Goal: Find contact information: Find contact information

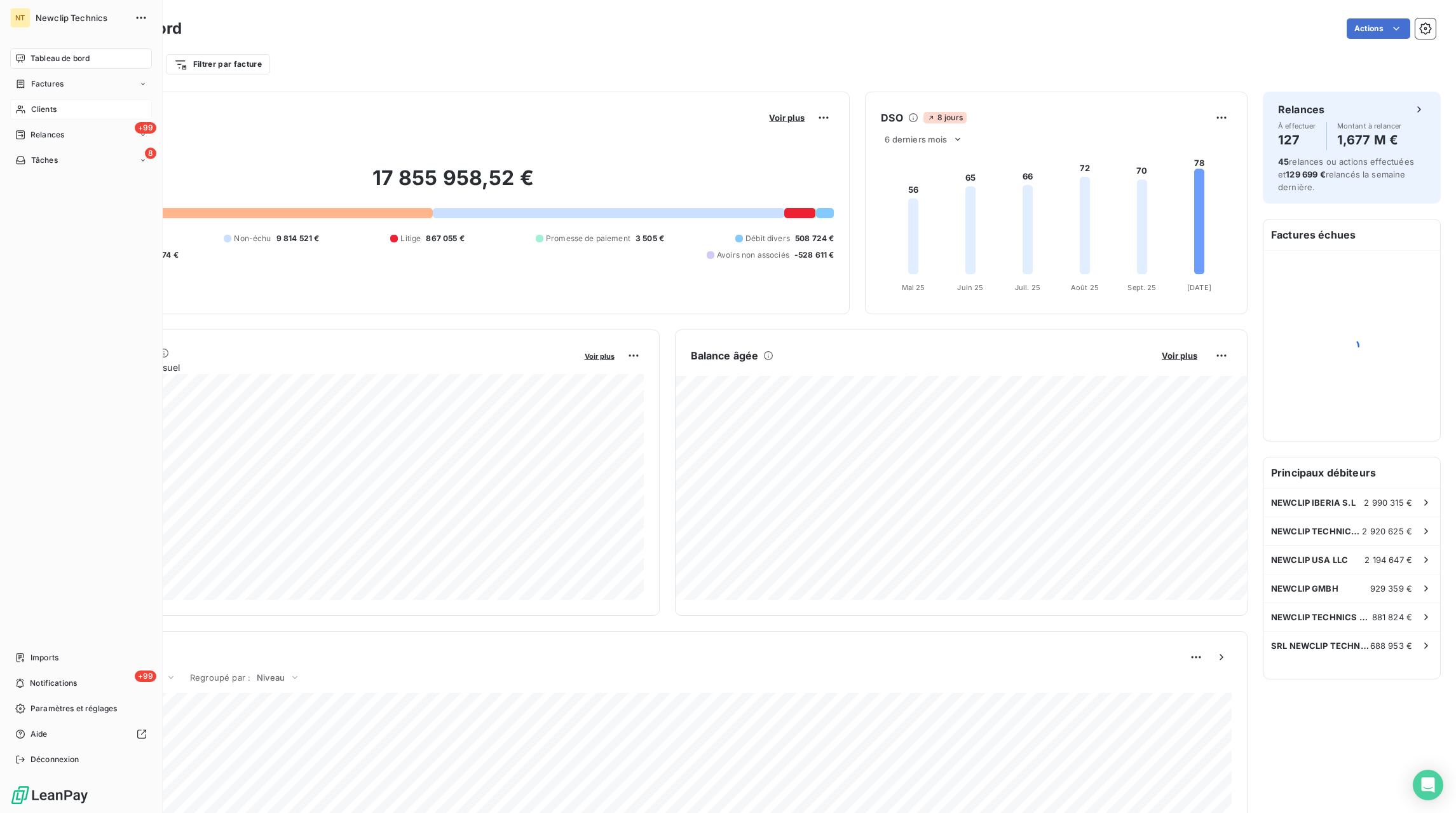
click at [33, 110] on span "Clients" at bounding box center [44, 109] width 26 height 11
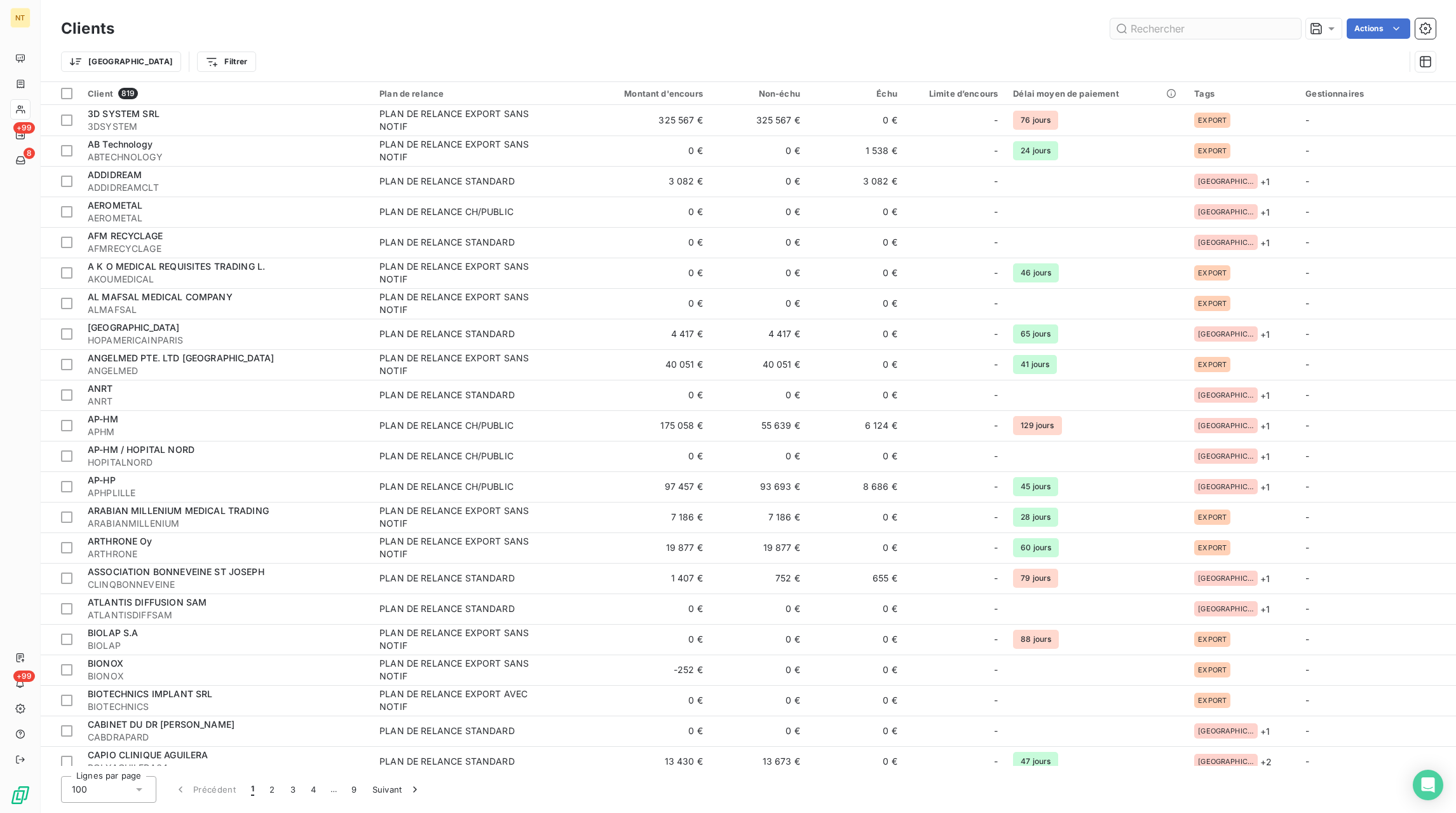
click at [1247, 33] on input "text" at bounding box center [1205, 28] width 190 height 21
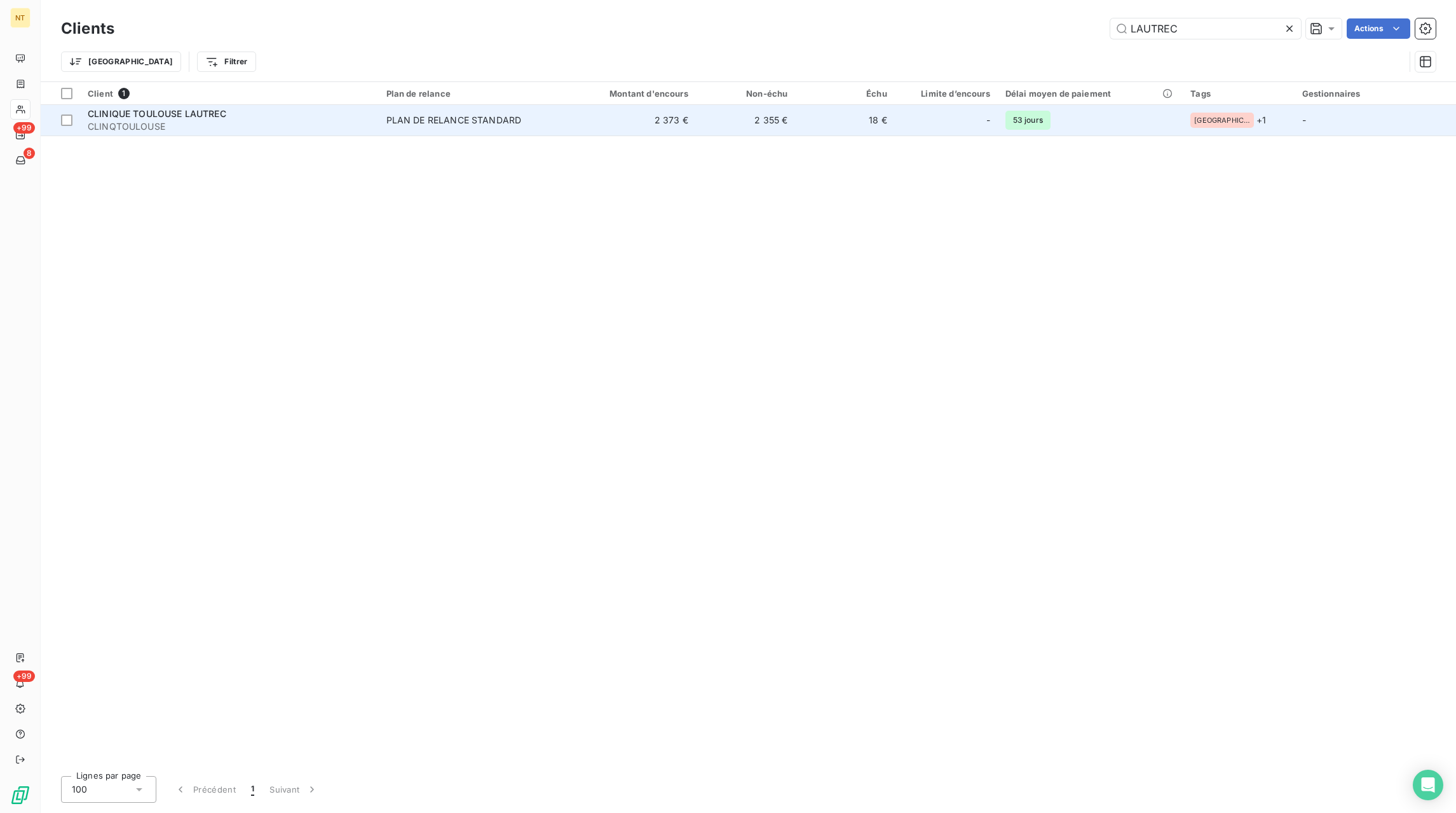
type input "LAUTREC"
click at [546, 126] on td "PLAN DE RELANCE STANDARD" at bounding box center [471, 120] width 184 height 31
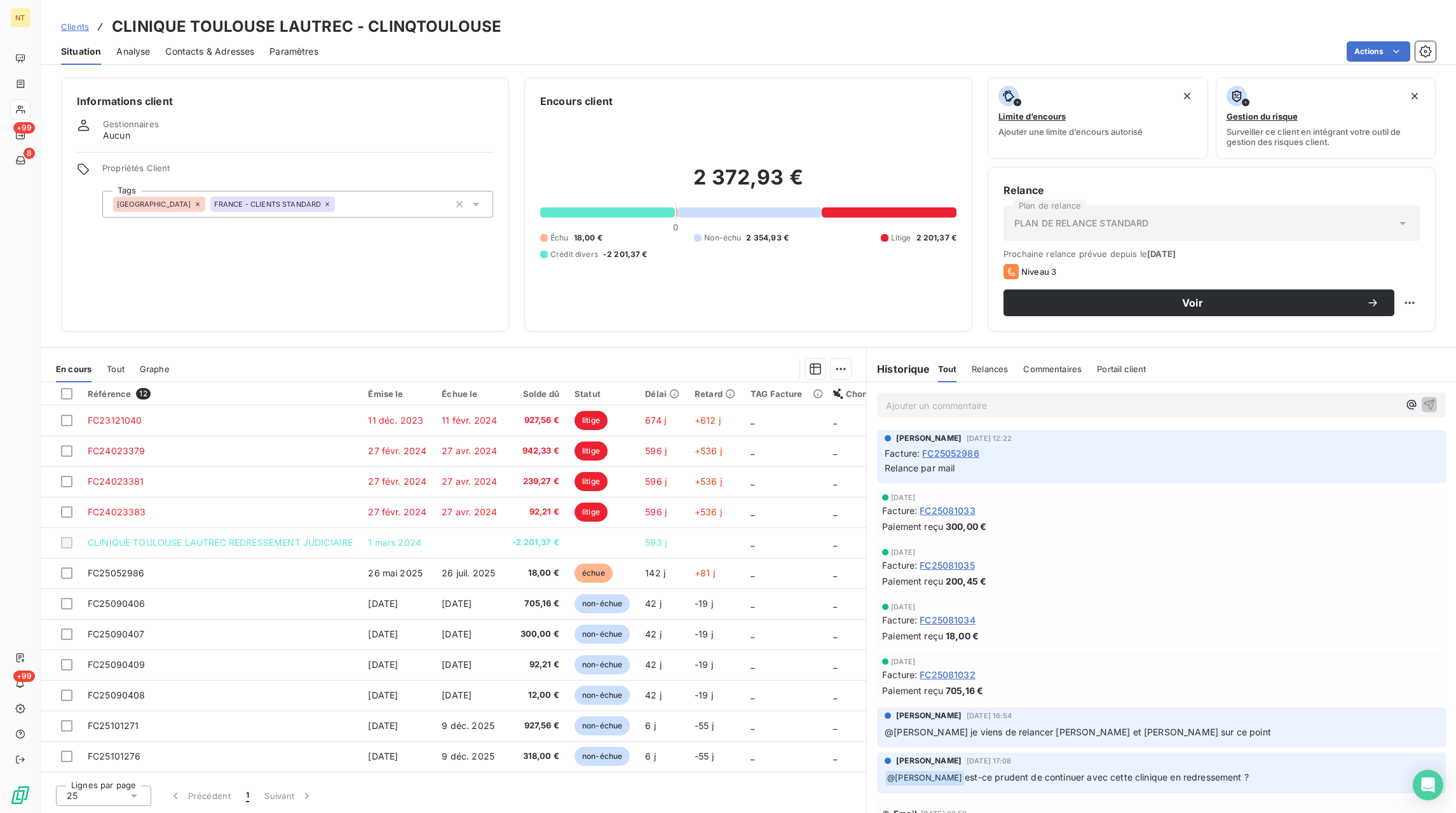
click at [198, 53] on span "Contacts & Adresses" at bounding box center [210, 52] width 89 height 13
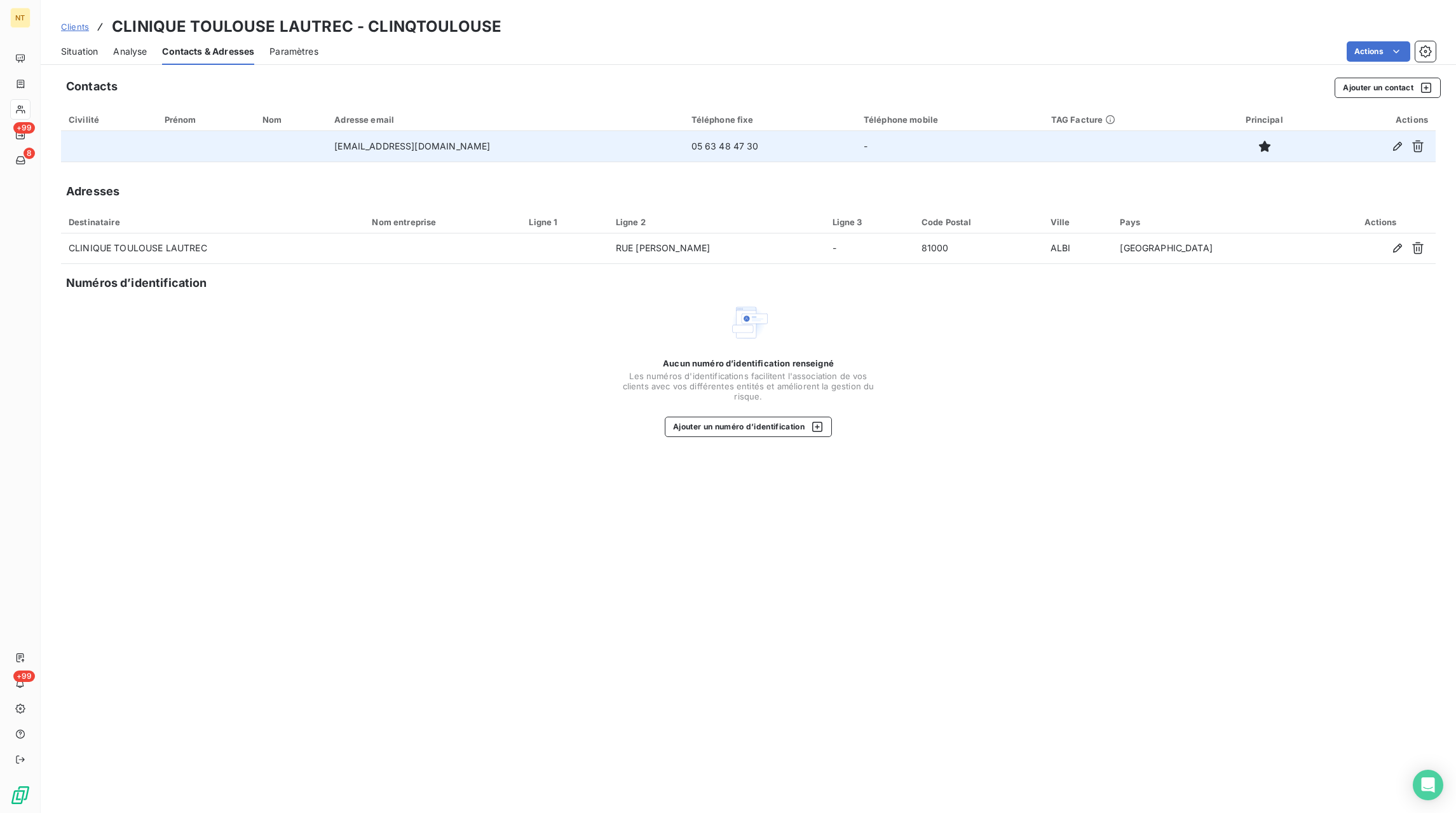
drag, startPoint x: 519, startPoint y: 151, endPoint x: 313, endPoint y: 145, distance: 206.1
click at [327, 145] on td "[EMAIL_ADDRESS][DOMAIN_NAME]" at bounding box center [505, 147] width 357 height 31
copy td "[EMAIL_ADDRESS][DOMAIN_NAME]"
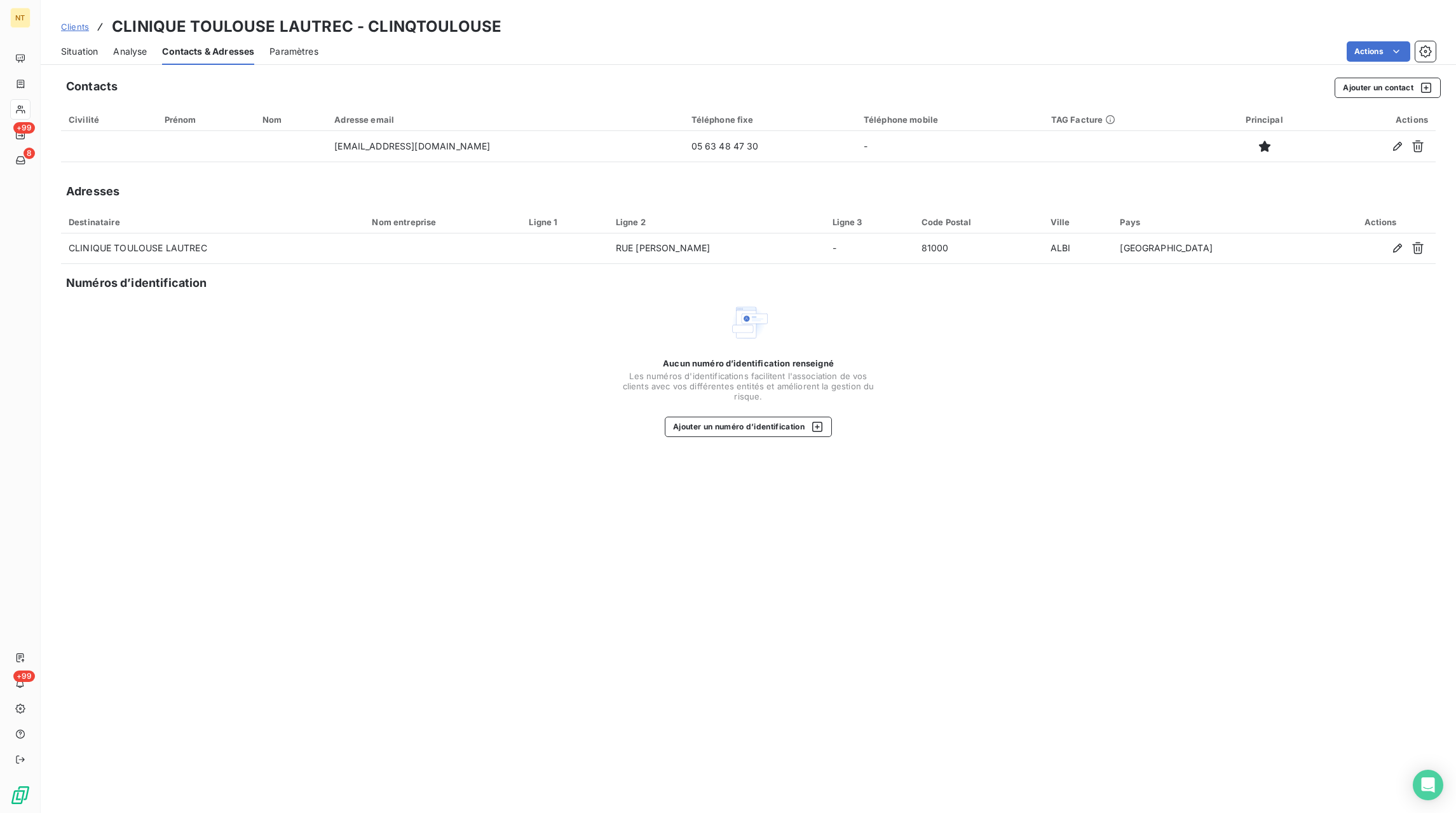
click at [62, 27] on span "Clients" at bounding box center [75, 27] width 28 height 10
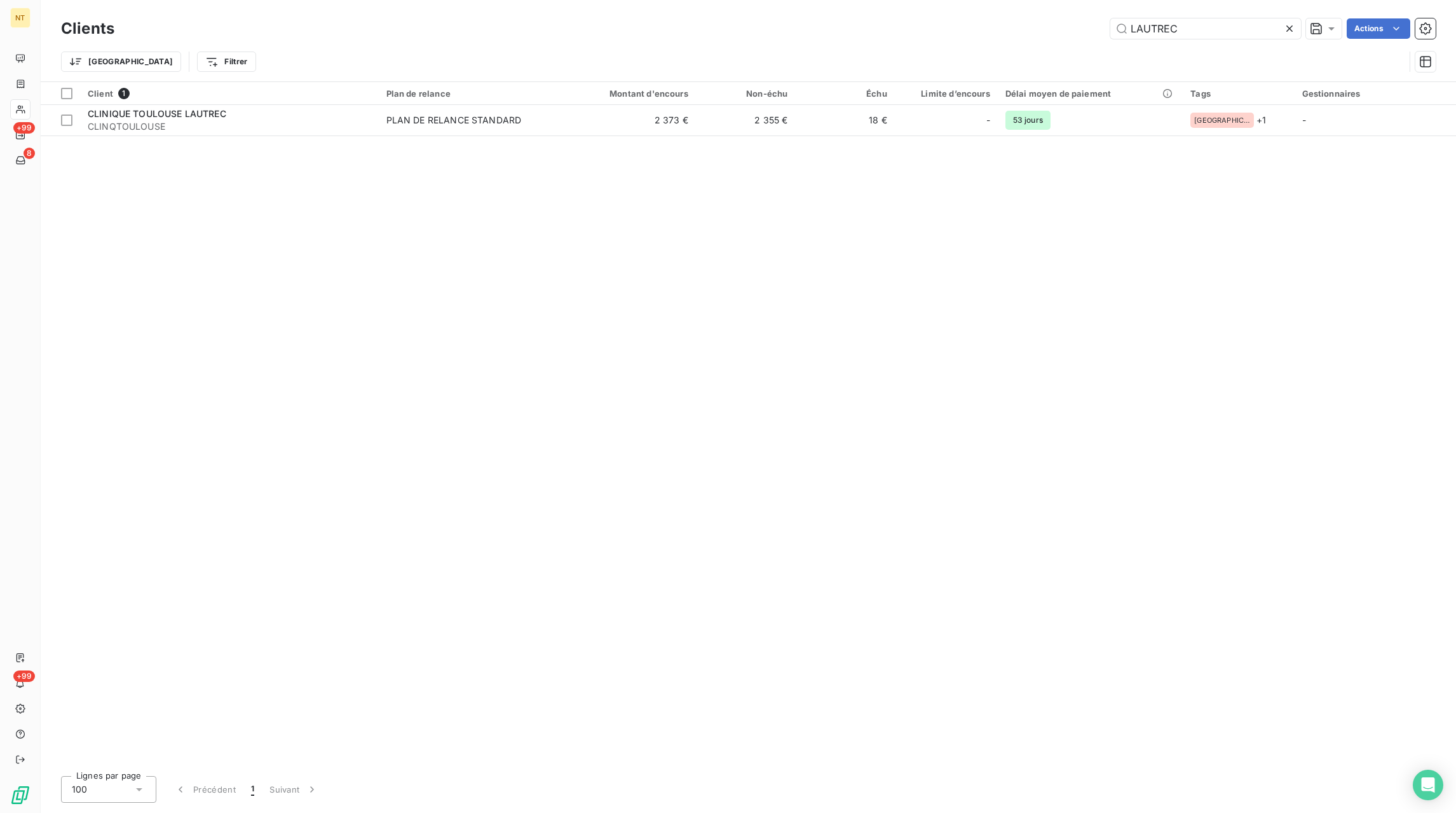
click at [1294, 31] on icon at bounding box center [1290, 28] width 13 height 13
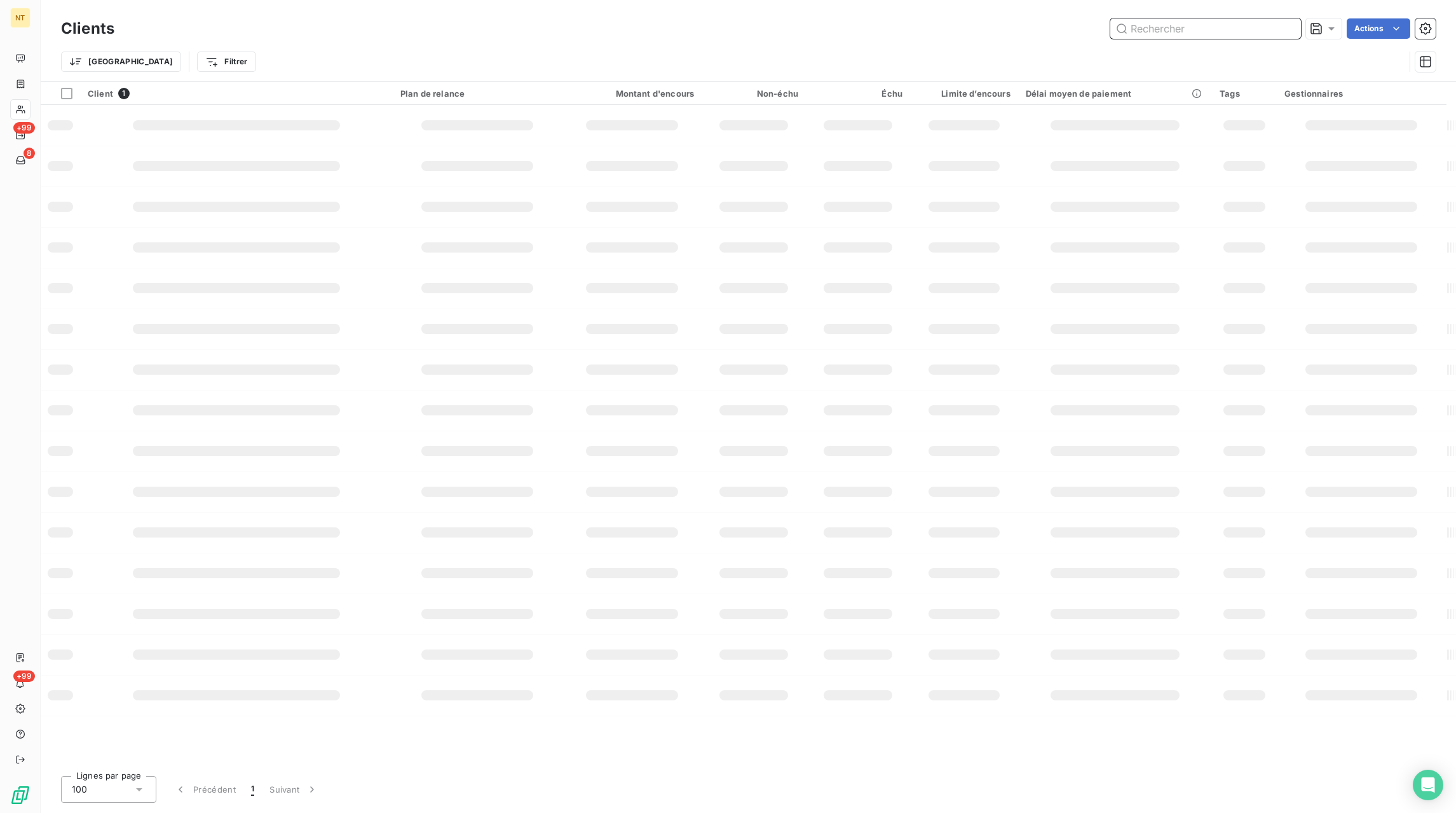
click at [1242, 33] on input "text" at bounding box center [1205, 28] width 190 height 21
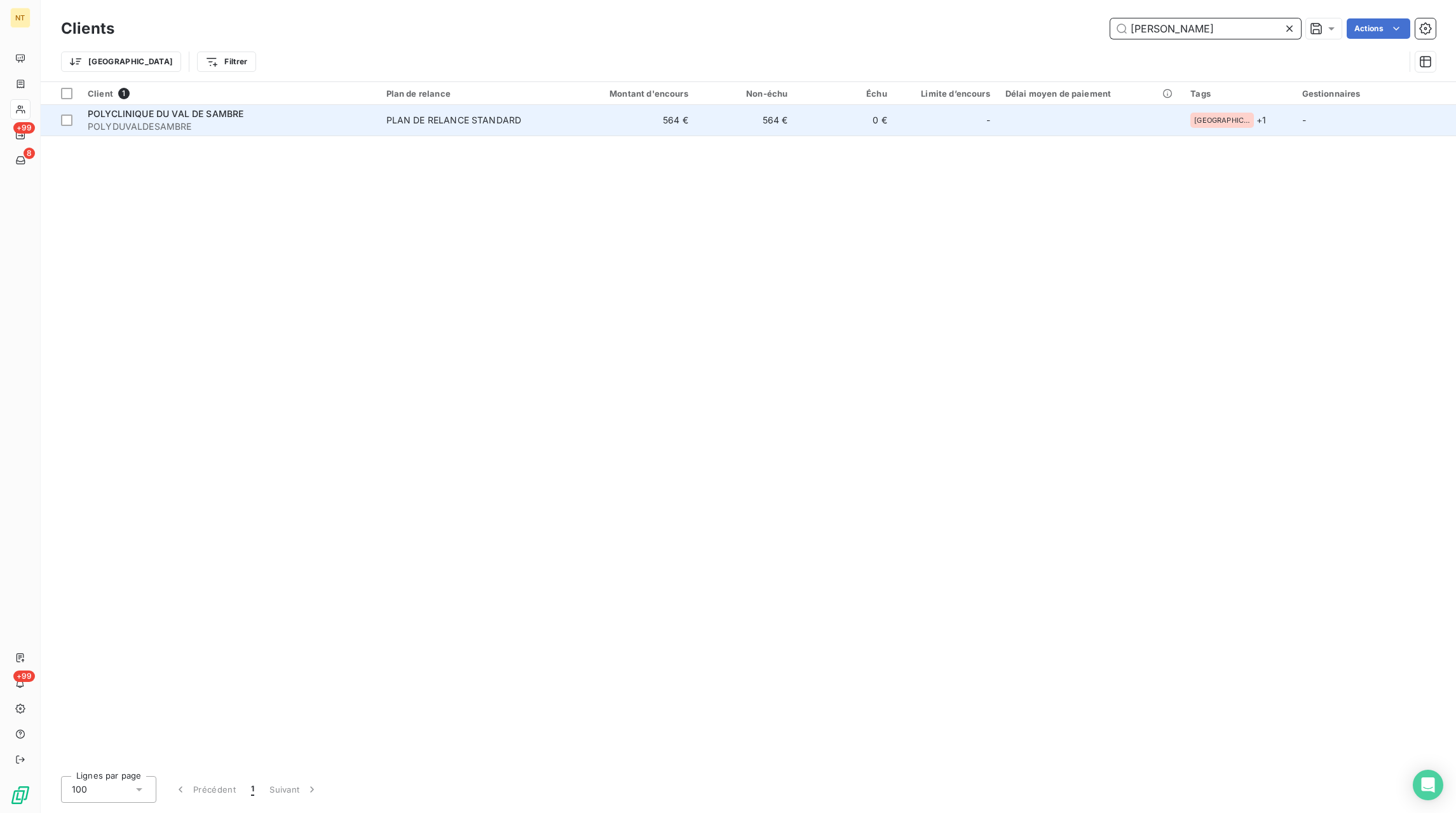
type input "[PERSON_NAME]"
click at [489, 126] on td "PLAN DE RELANCE STANDARD" at bounding box center [471, 120] width 184 height 31
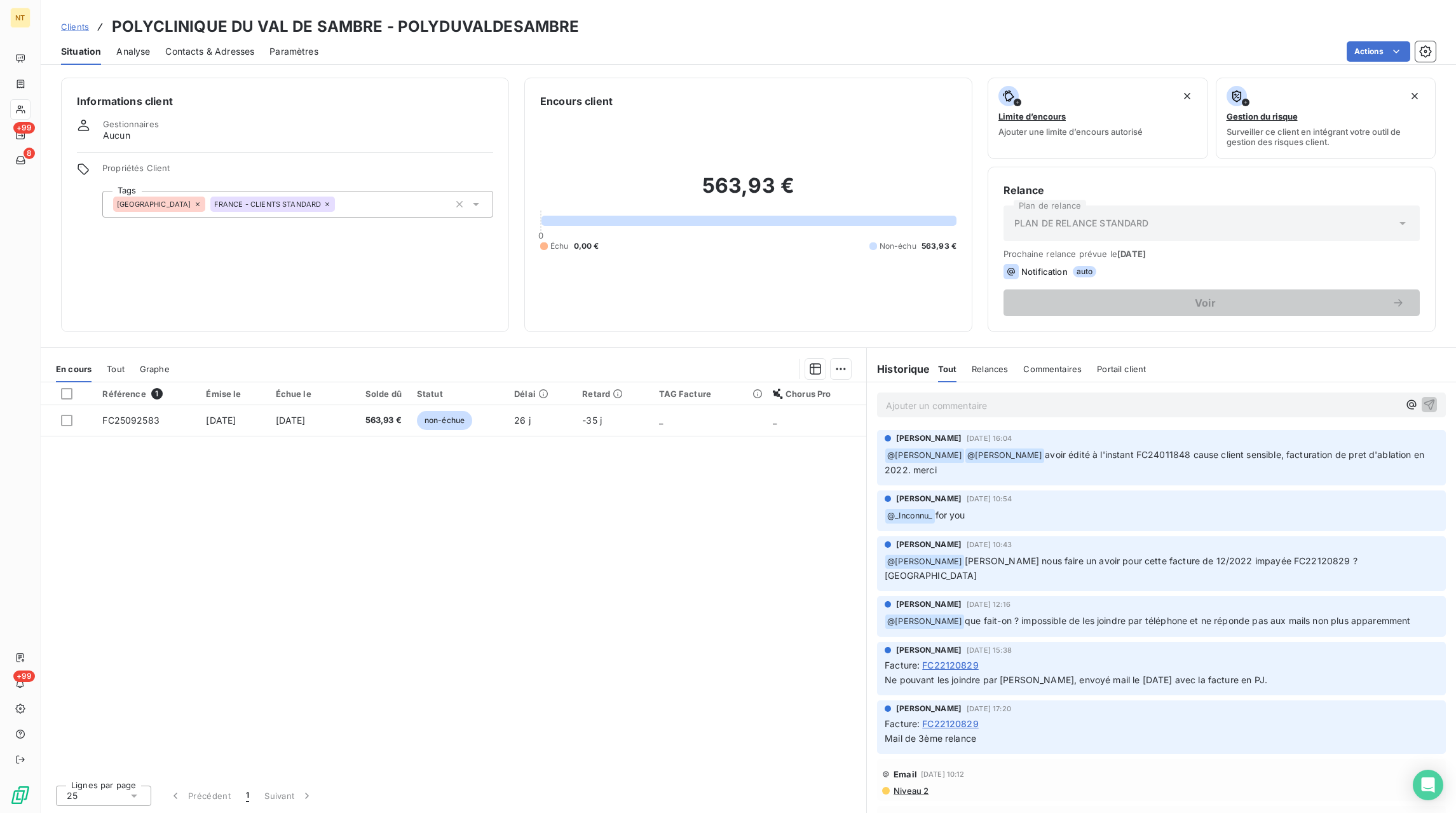
click at [225, 52] on span "Contacts & Adresses" at bounding box center [210, 52] width 89 height 13
